Goal: Transaction & Acquisition: Purchase product/service

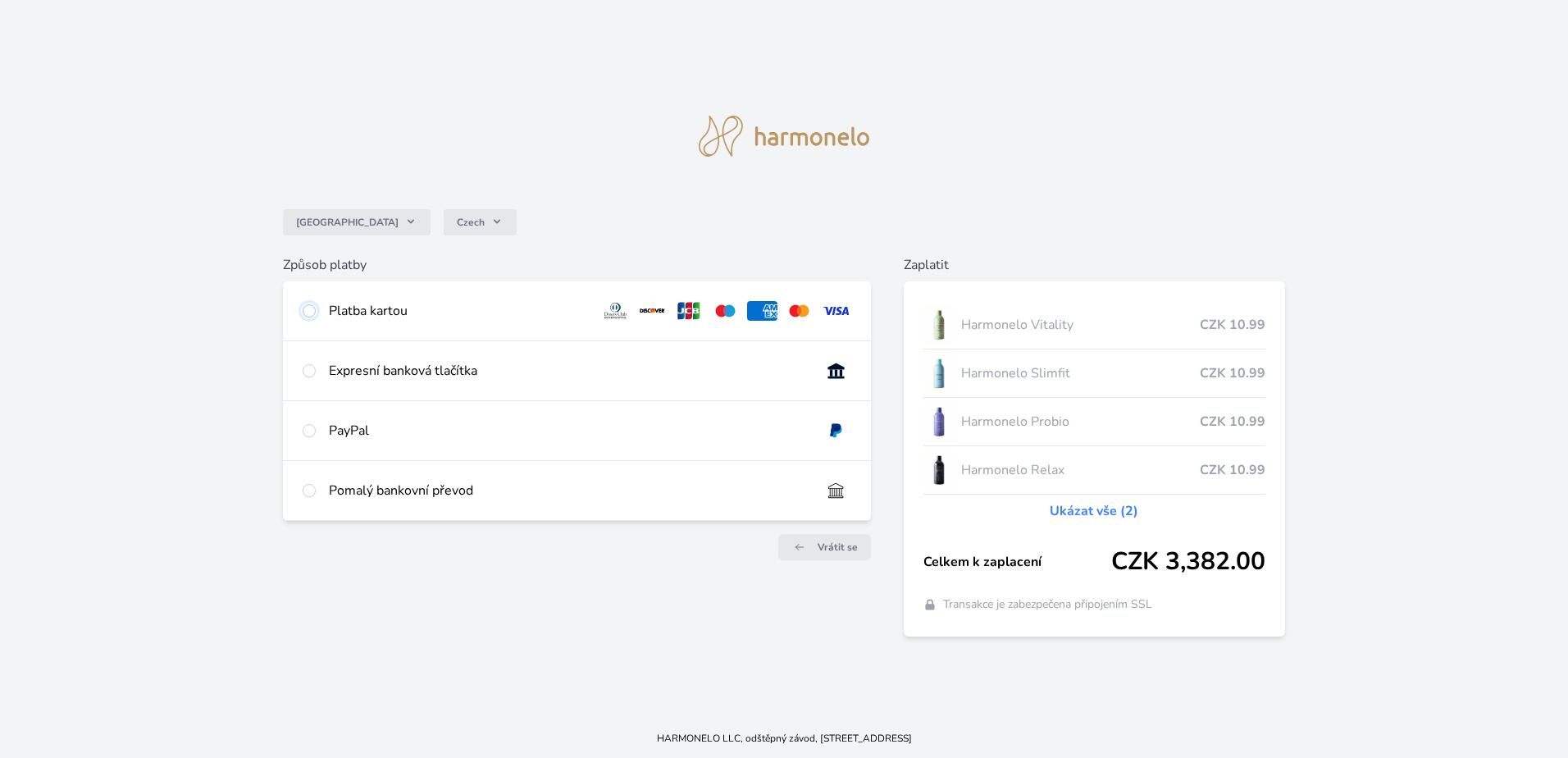
click at [310, 310] on input "radio" at bounding box center [309, 310] width 13 height 13
radio input "true"
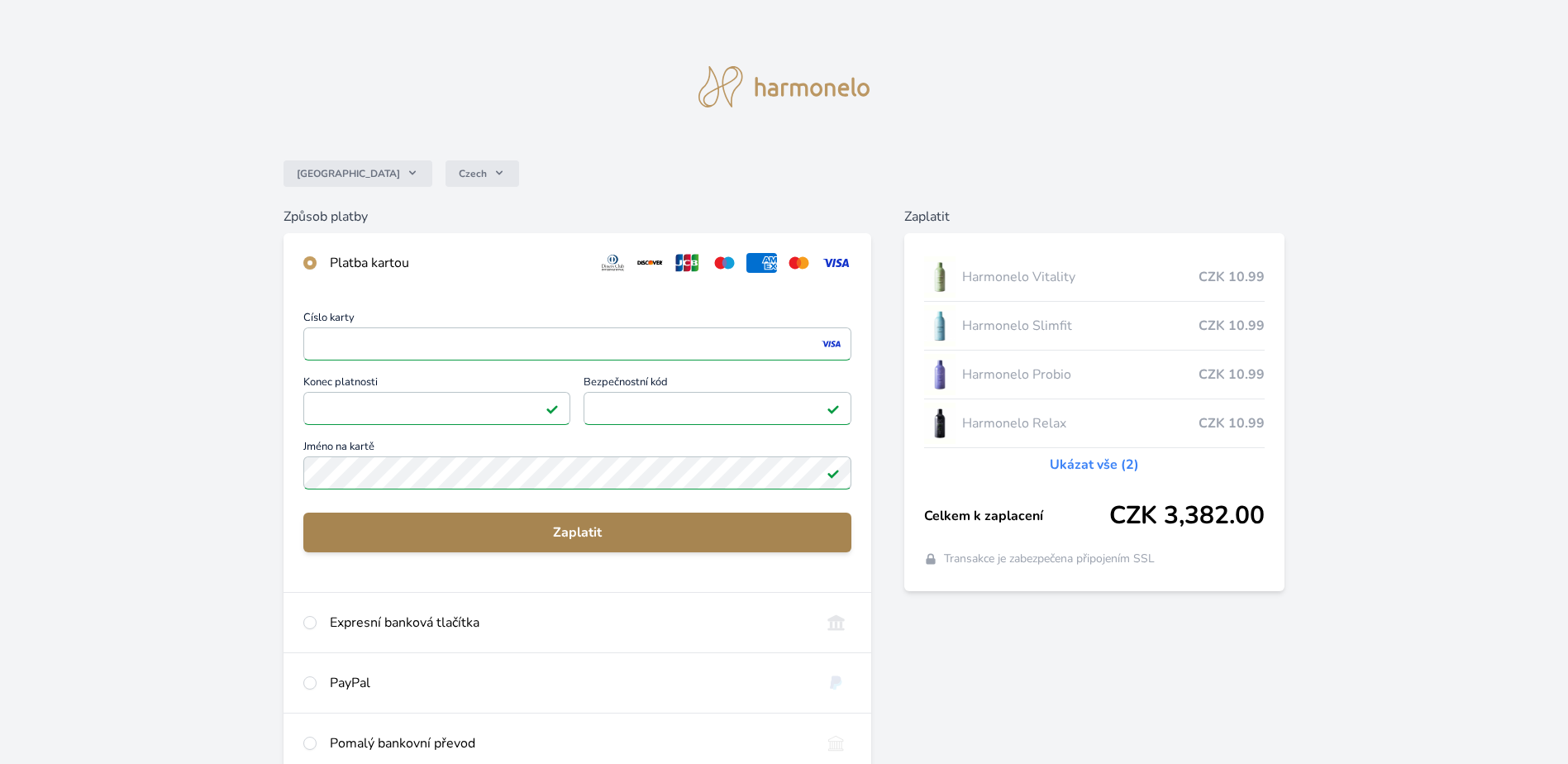
click at [583, 525] on span "Zaplatit" at bounding box center [577, 533] width 521 height 20
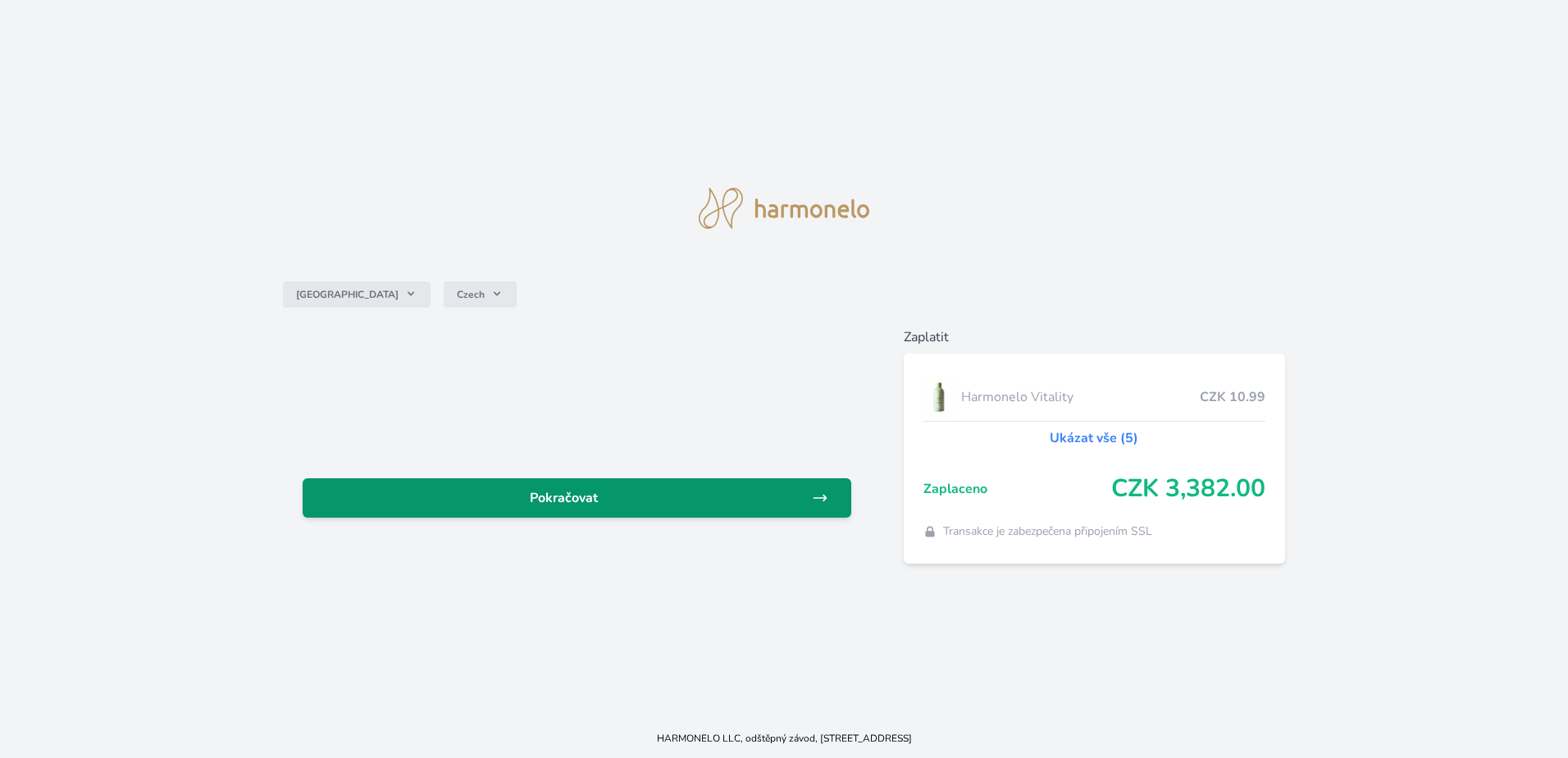
click at [564, 496] on span "Pokračovat" at bounding box center [564, 497] width 496 height 20
